Goal: Task Accomplishment & Management: Complete application form

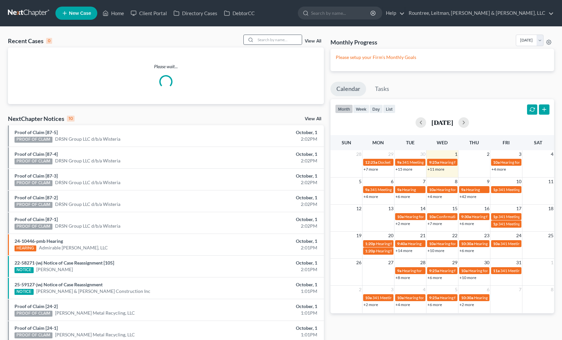
click at [273, 45] on div at bounding box center [272, 40] width 59 height 10
click at [272, 41] on input "search" at bounding box center [279, 40] width 46 height 10
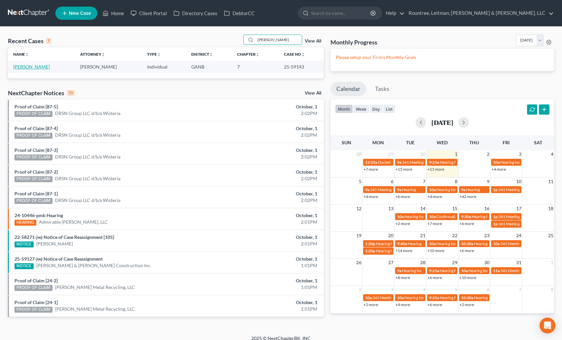
type input "[PERSON_NAME]"
click at [36, 65] on link "[PERSON_NAME]" at bounding box center [31, 67] width 37 height 6
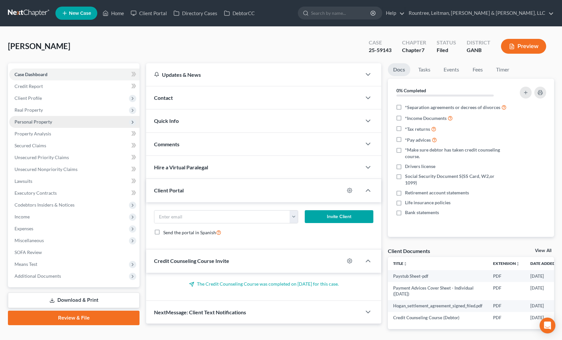
click at [34, 125] on span "Personal Property" at bounding box center [74, 122] width 130 height 12
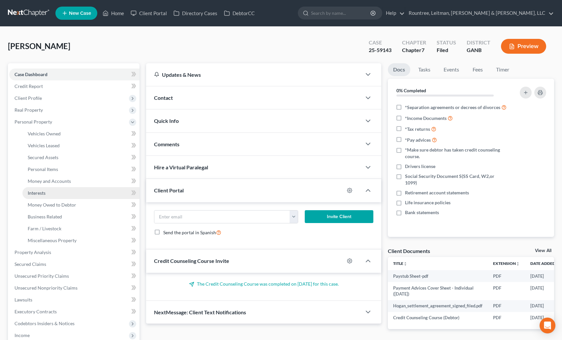
click at [39, 196] on link "Interests" at bounding box center [80, 193] width 117 height 12
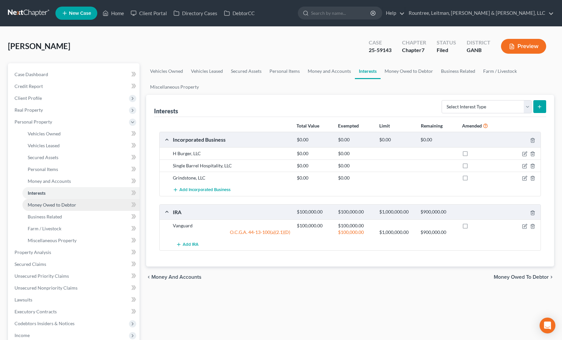
click at [39, 207] on span "Money Owed to Debtor" at bounding box center [52, 205] width 48 height 6
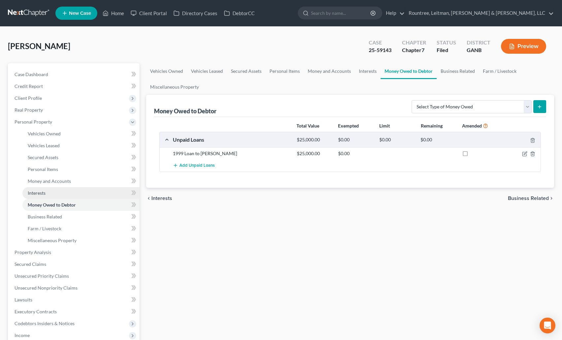
click at [43, 197] on link "Interests" at bounding box center [80, 193] width 117 height 12
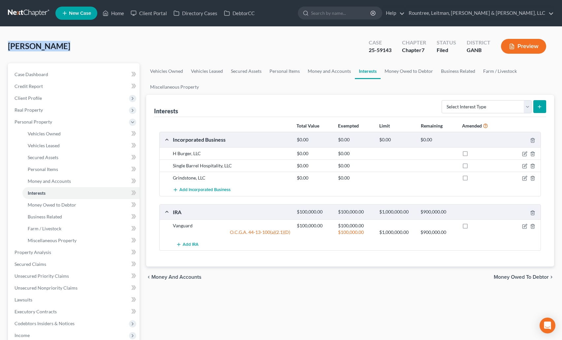
drag, startPoint x: 58, startPoint y: 47, endPoint x: 9, endPoint y: 44, distance: 48.9
click at [9, 44] on span "[PERSON_NAME]" at bounding box center [39, 46] width 62 height 10
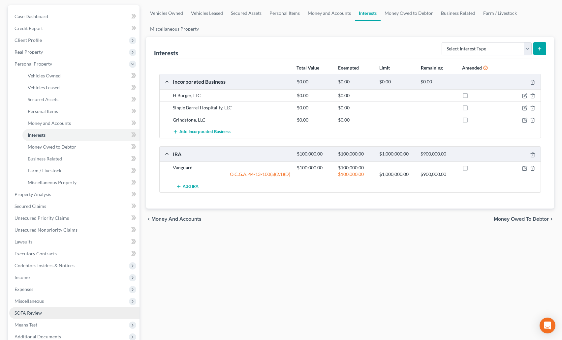
click at [32, 313] on span "SOFA Review" at bounding box center [28, 313] width 27 height 6
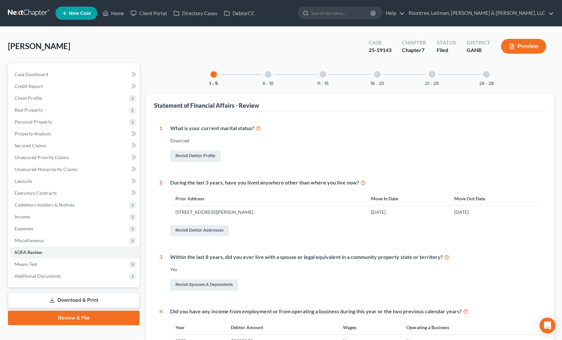
click at [488, 74] on div at bounding box center [486, 74] width 7 height 7
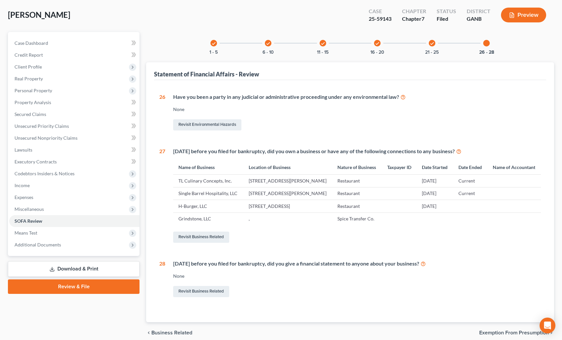
scroll to position [24, 0]
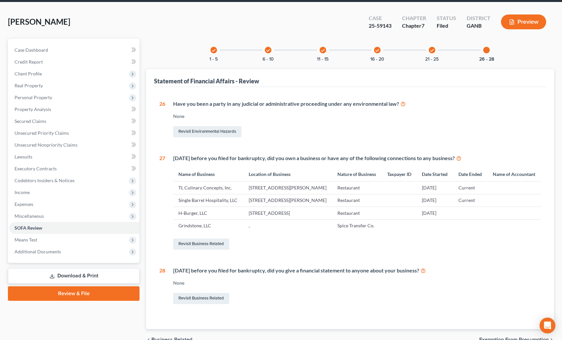
click at [430, 51] on icon "check" at bounding box center [432, 50] width 5 height 5
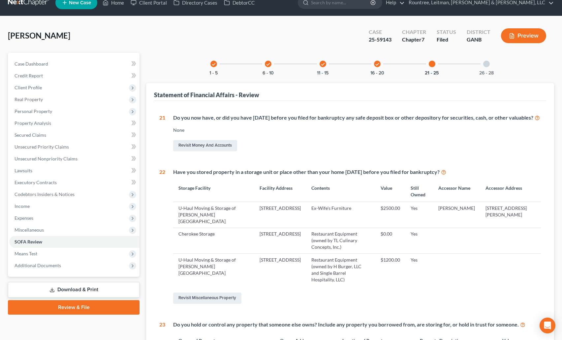
scroll to position [0, 0]
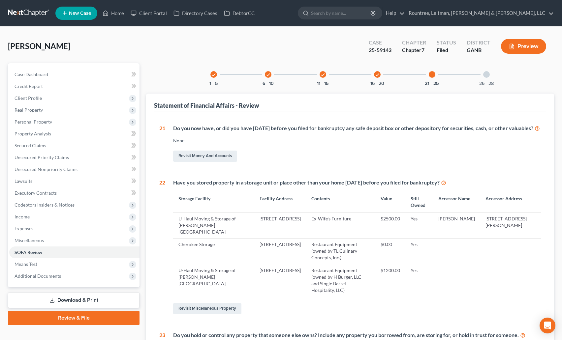
click at [486, 77] on div "26 - 28" at bounding box center [486, 74] width 22 height 22
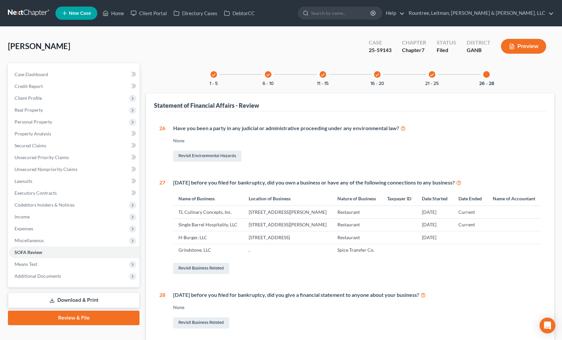
click at [32, 12] on link at bounding box center [29, 13] width 42 height 12
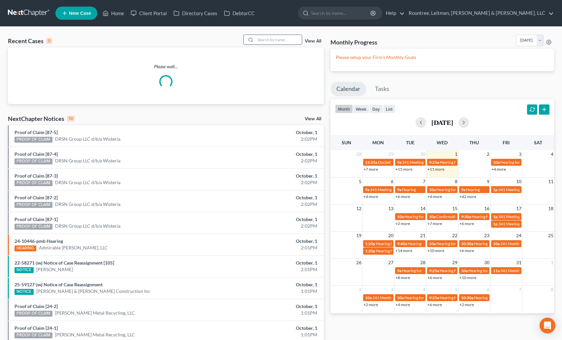
click at [278, 41] on input "search" at bounding box center [279, 40] width 46 height 10
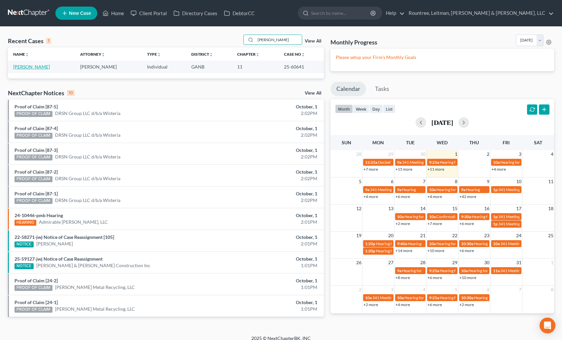
type input "joo"
click at [24, 65] on link "[PERSON_NAME]" at bounding box center [31, 67] width 37 height 6
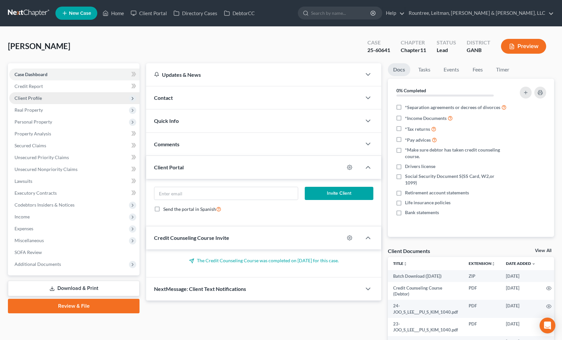
click at [33, 101] on span "Client Profile" at bounding box center [28, 98] width 27 height 6
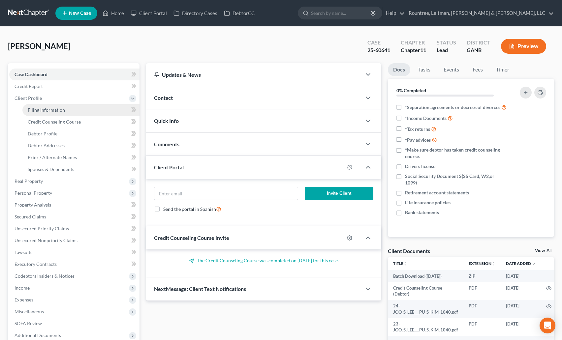
click at [45, 106] on link "Filing Information" at bounding box center [80, 110] width 117 height 12
select select "0"
select select "3"
select select "0"
select select "1"
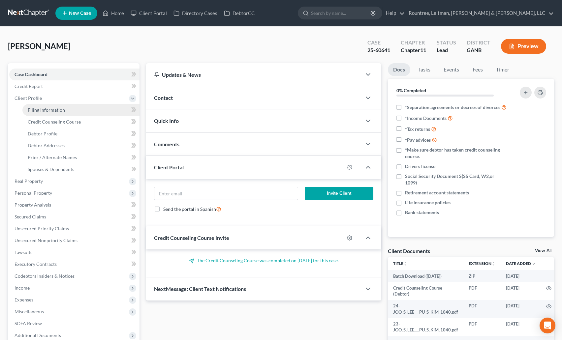
select select "19"
select select "0"
select select "10"
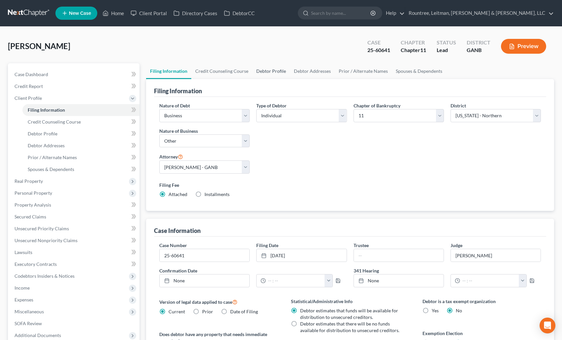
click at [274, 68] on link "Debtor Profile" at bounding box center [271, 71] width 38 height 16
select select "1"
select select "3"
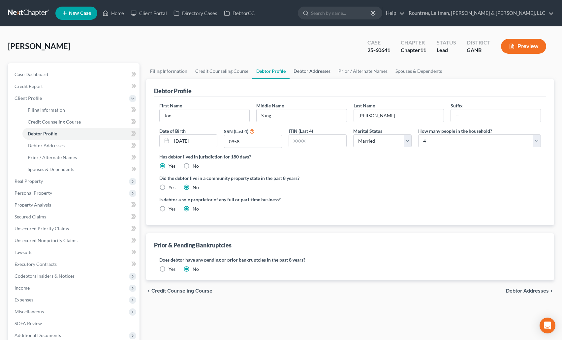
click at [319, 69] on link "Debtor Addresses" at bounding box center [311, 71] width 45 height 16
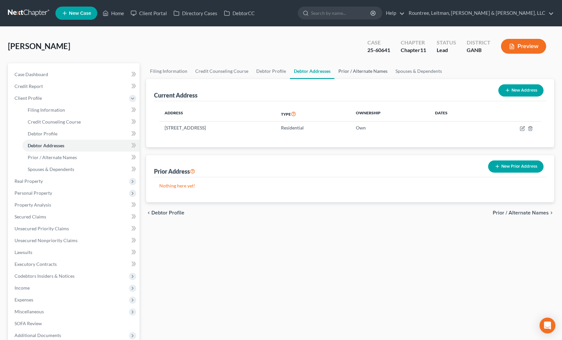
click at [377, 70] on link "Prior / Alternate Names" at bounding box center [362, 71] width 57 height 16
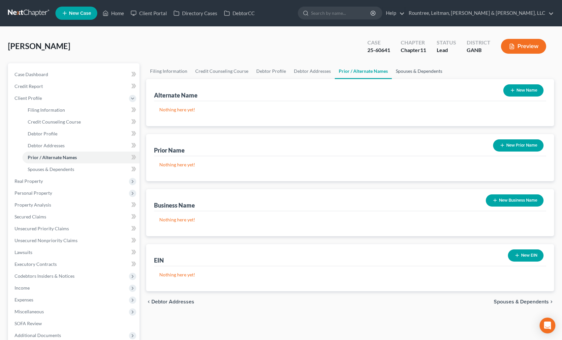
click at [404, 74] on link "Spouses & Dependents" at bounding box center [419, 71] width 54 height 16
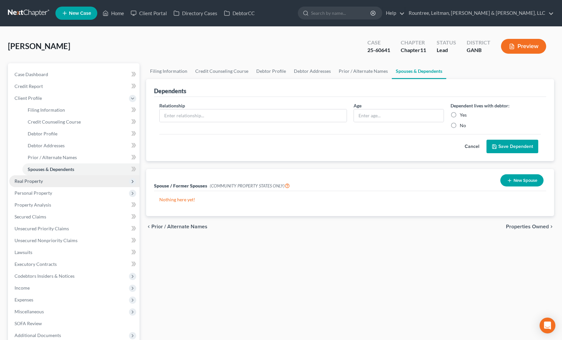
click at [29, 183] on span "Real Property" at bounding box center [29, 181] width 28 height 6
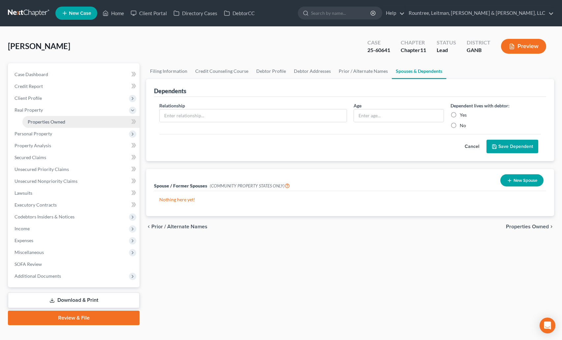
click at [42, 126] on link "Properties Owned" at bounding box center [80, 122] width 117 height 12
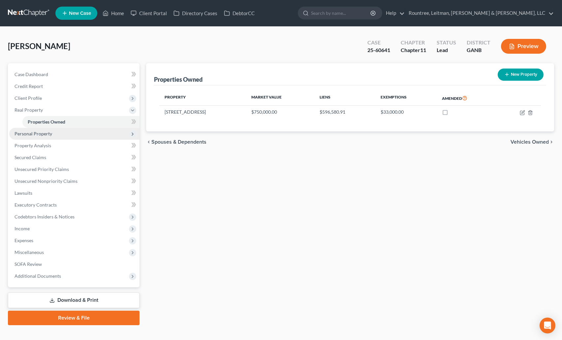
click at [32, 135] on span "Personal Property" at bounding box center [34, 134] width 38 height 6
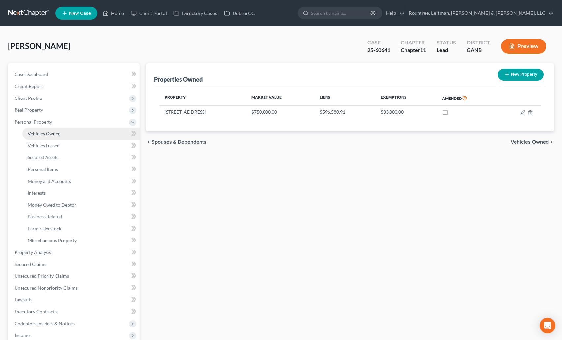
click at [46, 135] on span "Vehicles Owned" at bounding box center [44, 134] width 33 height 6
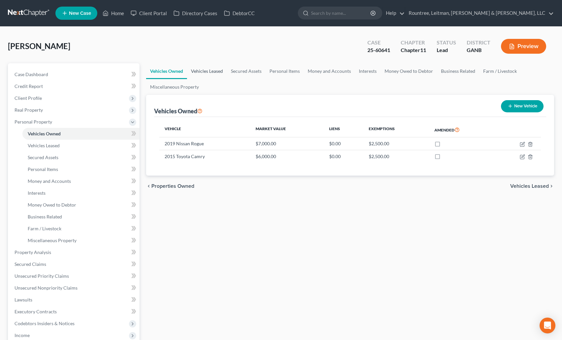
click at [209, 72] on link "Vehicles Leased" at bounding box center [207, 71] width 40 height 16
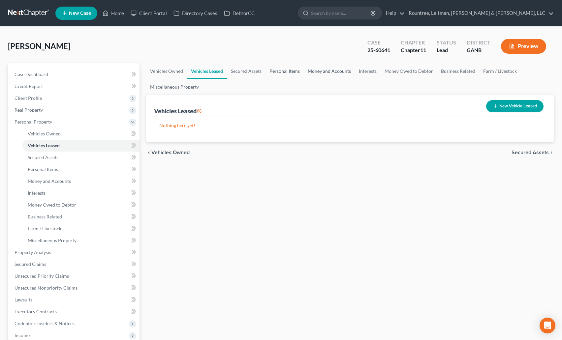
click at [289, 70] on link "Personal Items" at bounding box center [284, 71] width 38 height 16
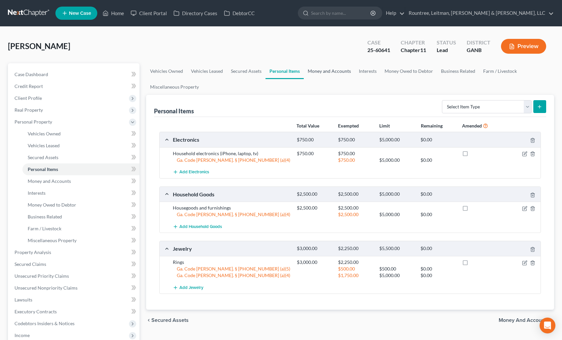
click at [334, 69] on link "Money and Accounts" at bounding box center [329, 71] width 51 height 16
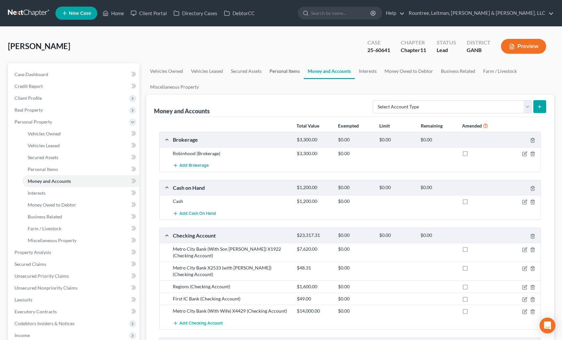
click at [270, 73] on link "Personal Items" at bounding box center [284, 71] width 38 height 16
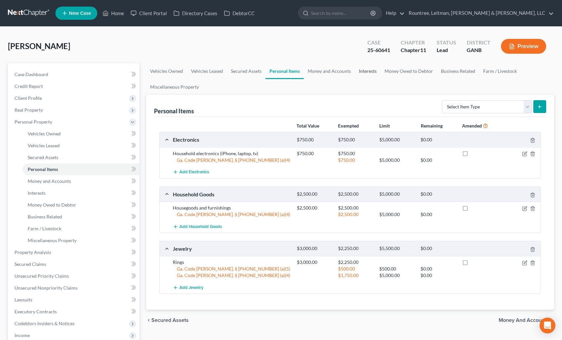
click at [369, 70] on link "Interests" at bounding box center [368, 71] width 26 height 16
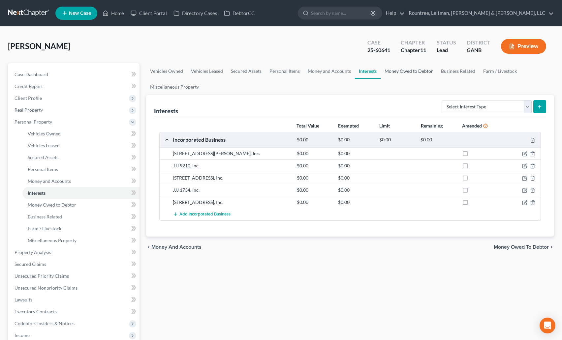
click at [413, 74] on link "Money Owed to Debtor" at bounding box center [408, 71] width 56 height 16
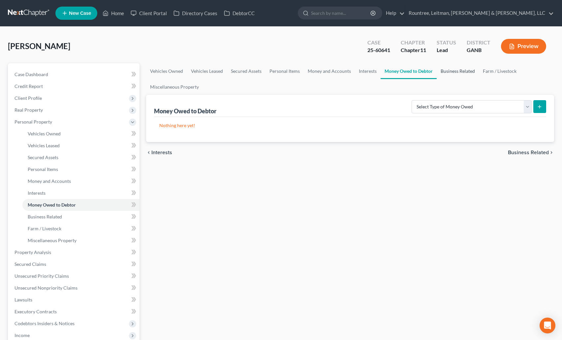
click at [458, 72] on link "Business Related" at bounding box center [458, 71] width 42 height 16
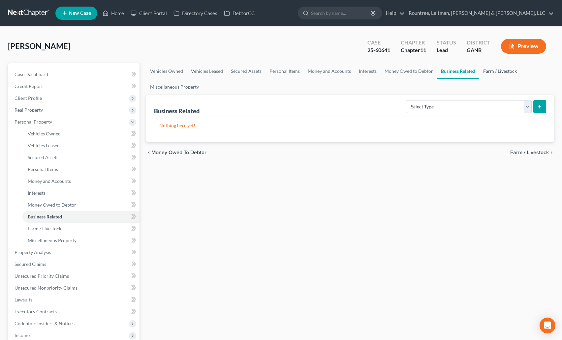
click at [502, 72] on link "Farm / Livestock" at bounding box center [500, 71] width 42 height 16
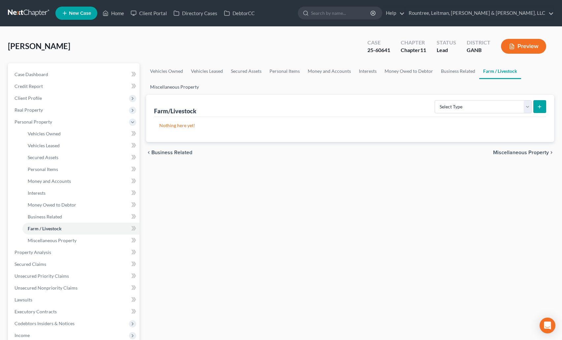
click at [168, 88] on link "Miscellaneous Property" at bounding box center [174, 87] width 57 height 16
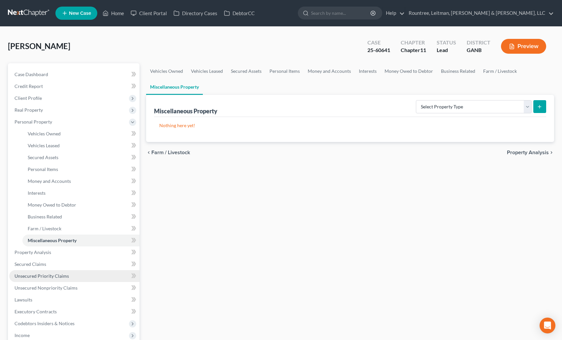
click at [48, 276] on span "Unsecured Priority Claims" at bounding box center [42, 276] width 54 height 6
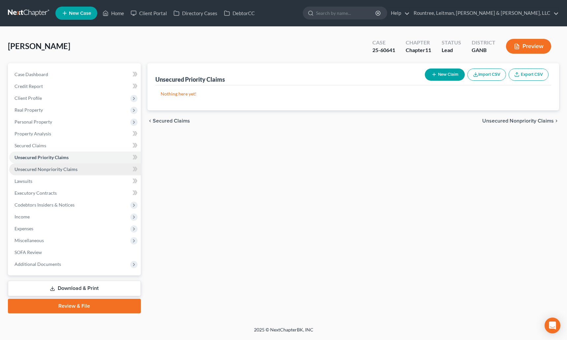
click at [59, 170] on span "Unsecured Nonpriority Claims" at bounding box center [46, 170] width 63 height 6
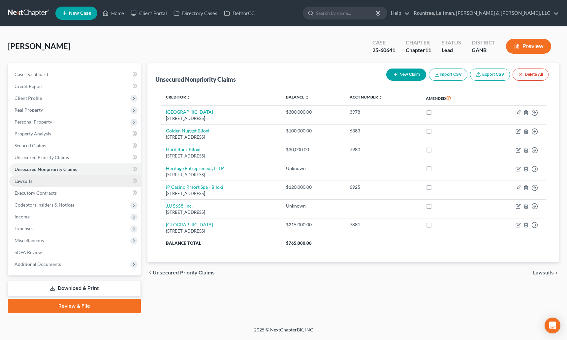
click at [24, 181] on span "Lawsuits" at bounding box center [24, 181] width 18 height 6
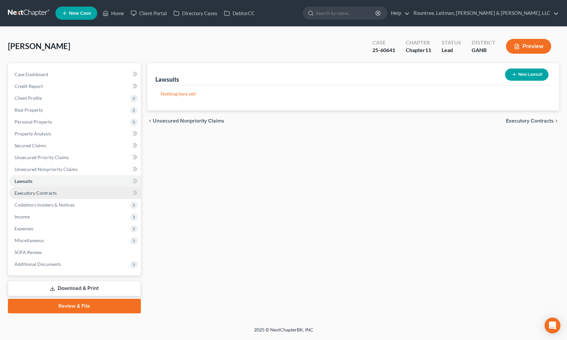
click at [37, 192] on span "Executory Contracts" at bounding box center [36, 193] width 42 height 6
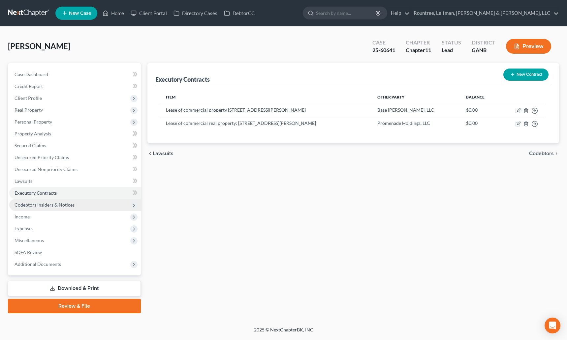
click at [50, 205] on span "Codebtors Insiders & Notices" at bounding box center [45, 205] width 60 height 6
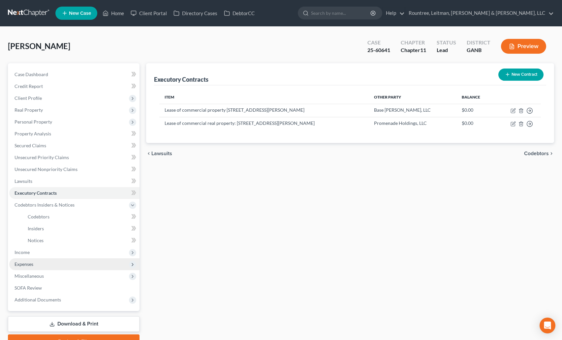
click at [27, 263] on span "Expenses" at bounding box center [24, 264] width 19 height 6
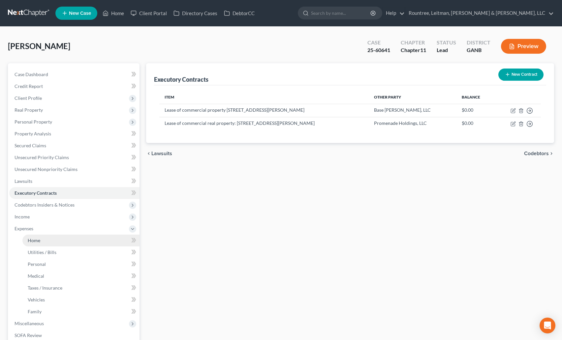
click at [34, 243] on link "Home" at bounding box center [80, 241] width 117 height 12
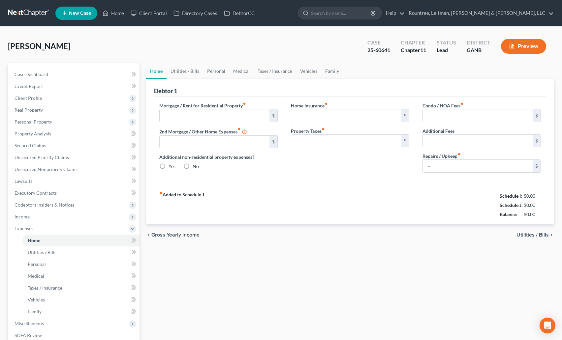
type input "4,042.31"
type input "0.00"
radio input "true"
type input "146.08"
type input "711.73"
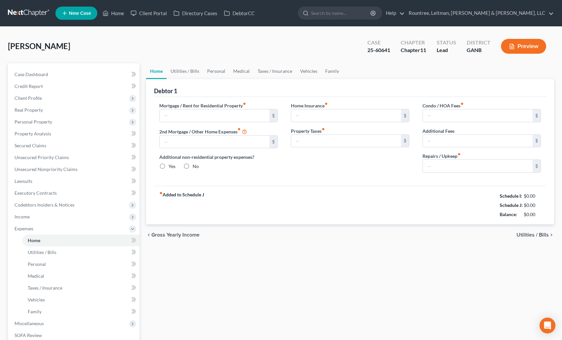
type input "40.00"
type input "0.00"
click at [190, 71] on link "Utilities / Bills" at bounding box center [185, 71] width 37 height 16
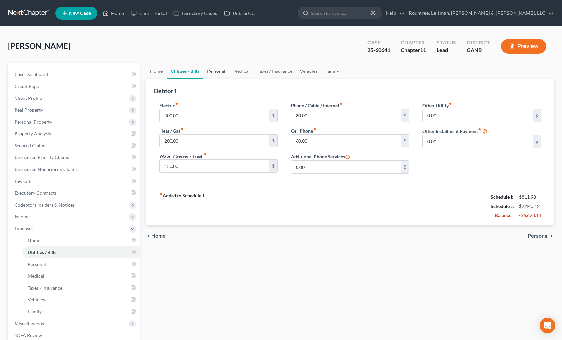
click at [212, 73] on link "Personal" at bounding box center [216, 71] width 26 height 16
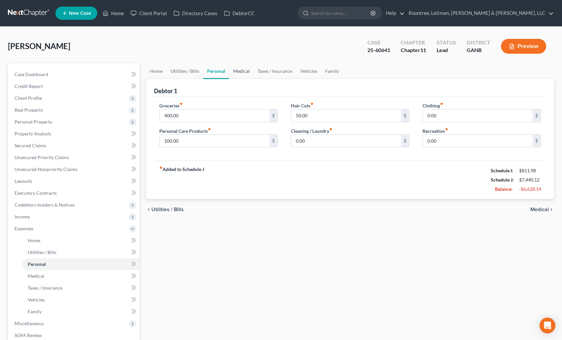
click at [238, 69] on link "Medical" at bounding box center [241, 71] width 24 height 16
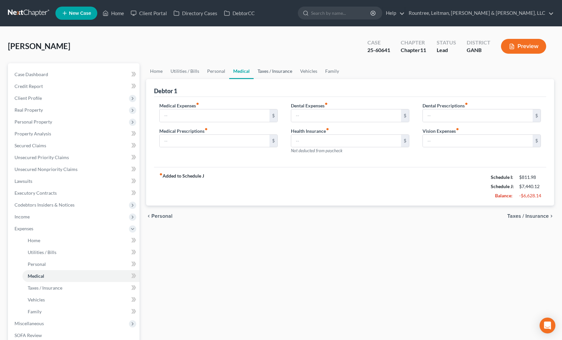
click at [283, 70] on link "Taxes / Insurance" at bounding box center [275, 71] width 43 height 16
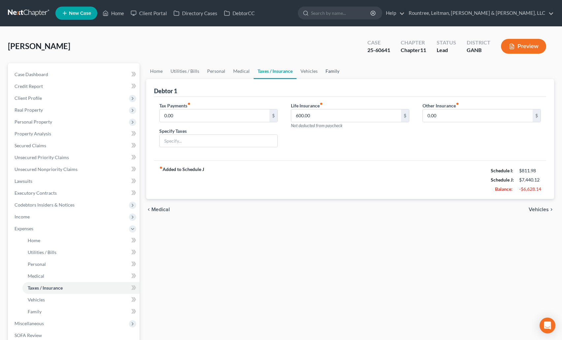
click at [338, 72] on link "Family" at bounding box center [332, 71] width 22 height 16
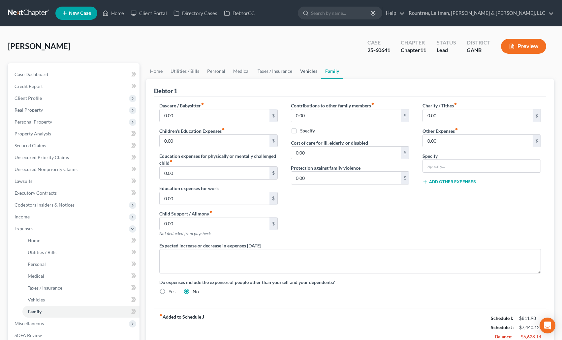
click at [310, 69] on link "Vehicles" at bounding box center [308, 71] width 25 height 16
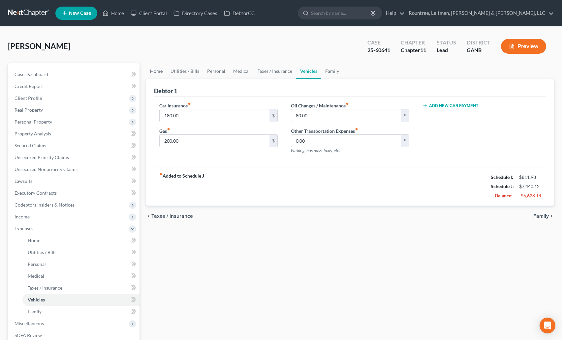
click at [159, 73] on link "Home" at bounding box center [156, 71] width 20 height 16
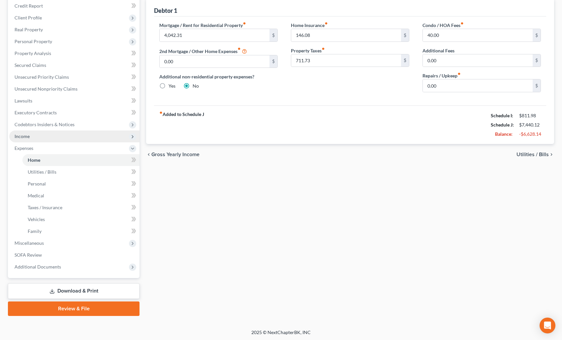
scroll to position [81, 0]
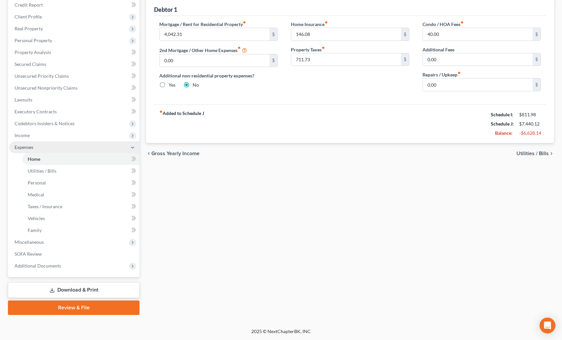
click at [25, 146] on span "Expenses" at bounding box center [24, 147] width 19 height 6
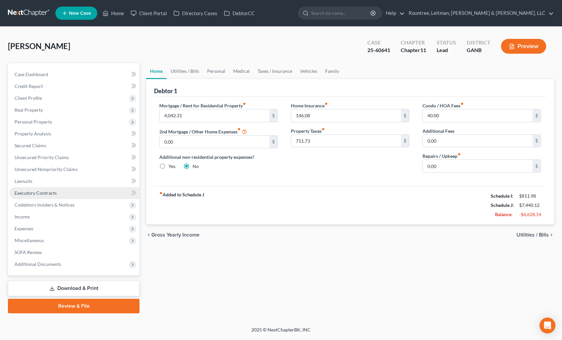
scroll to position [0, 0]
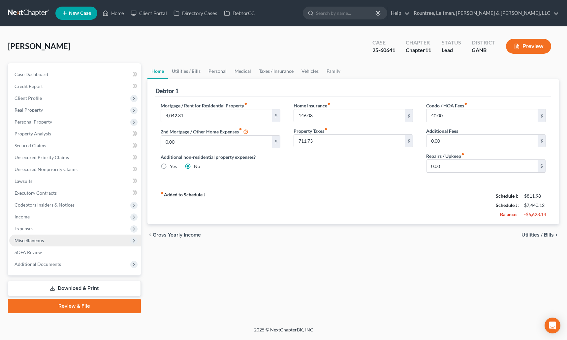
click at [34, 236] on span "Miscellaneous" at bounding box center [75, 241] width 132 height 12
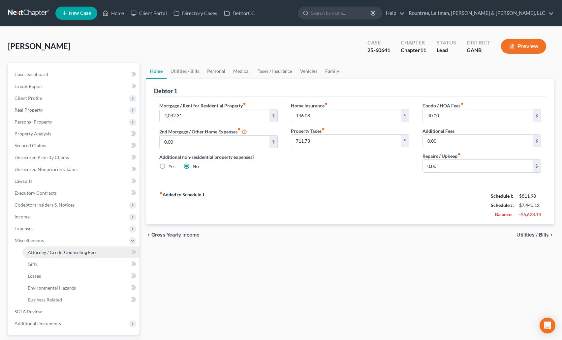
click at [57, 250] on span "Attorney / Credit Counseling Fees" at bounding box center [63, 253] width 70 height 6
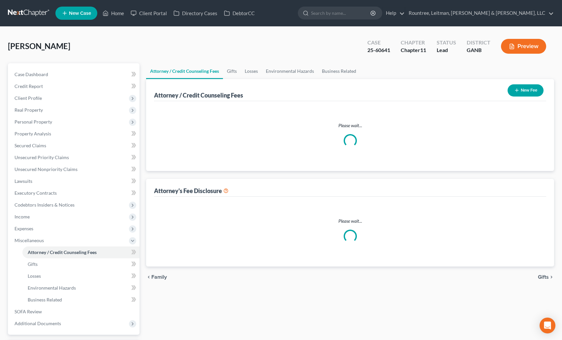
select select "2"
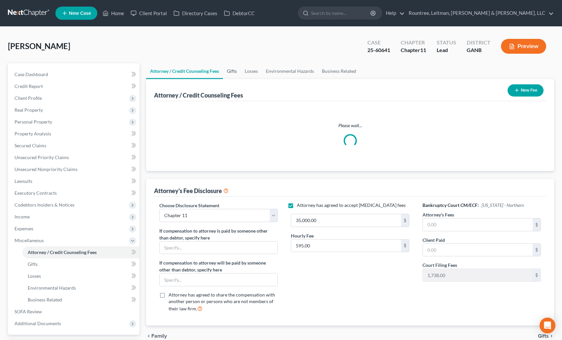
click at [232, 71] on link "Gifts" at bounding box center [232, 71] width 18 height 16
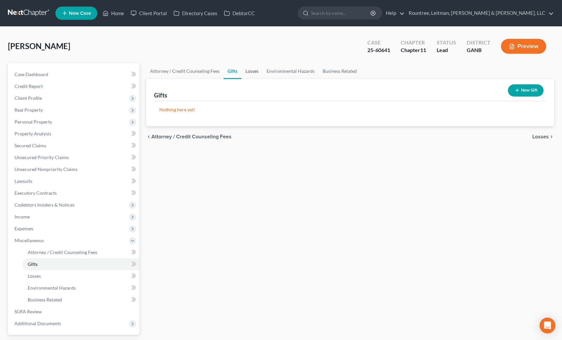
click at [256, 73] on link "Losses" at bounding box center [251, 71] width 21 height 16
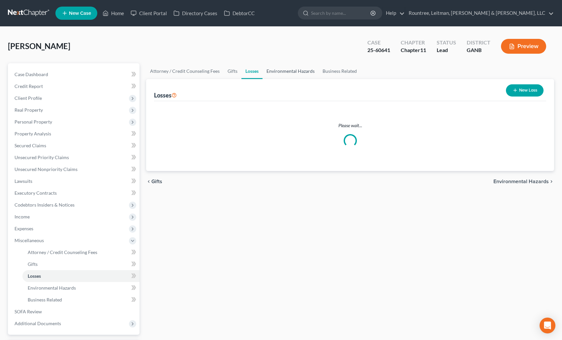
click at [282, 72] on link "Environmental Hazards" at bounding box center [290, 71] width 56 height 16
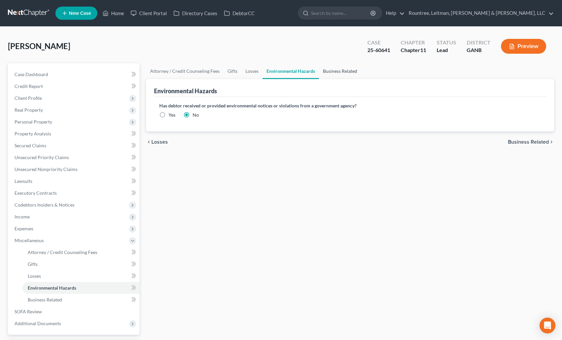
click at [333, 71] on link "Business Related" at bounding box center [340, 71] width 42 height 16
